Goal: Information Seeking & Learning: Check status

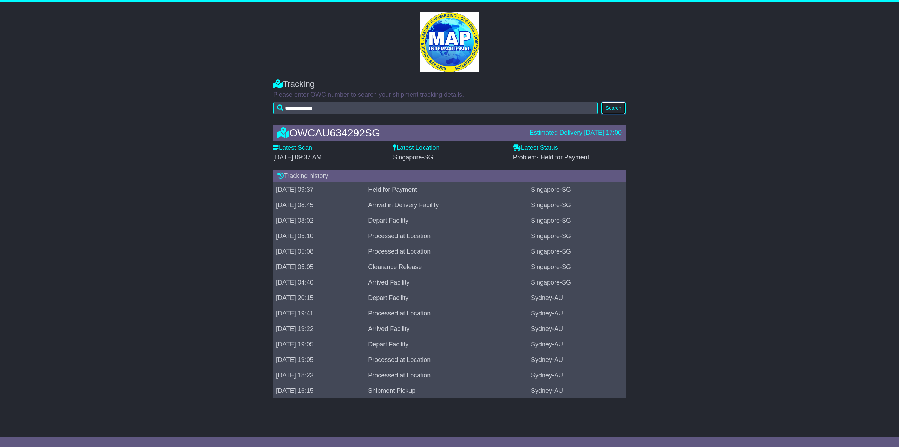
click at [610, 107] on button "Search" at bounding box center [613, 108] width 25 height 12
